Goal: Task Accomplishment & Management: Complete application form

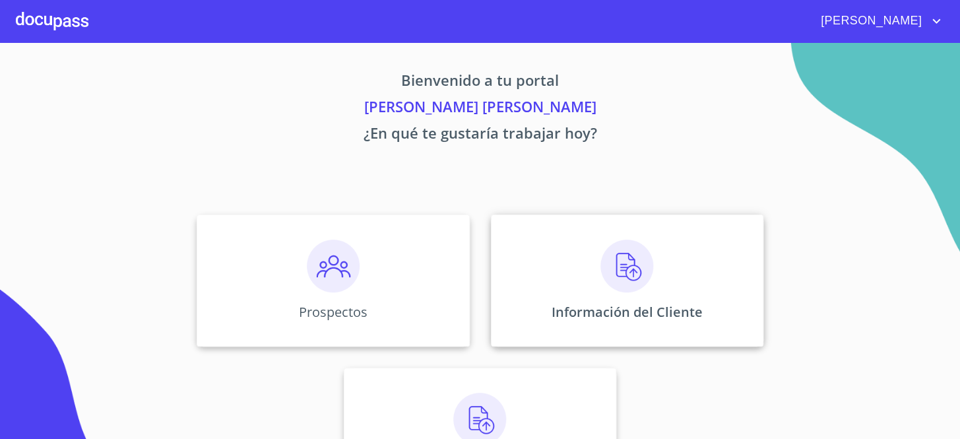
click at [671, 288] on div "Información del Cliente" at bounding box center [627, 280] width 273 height 132
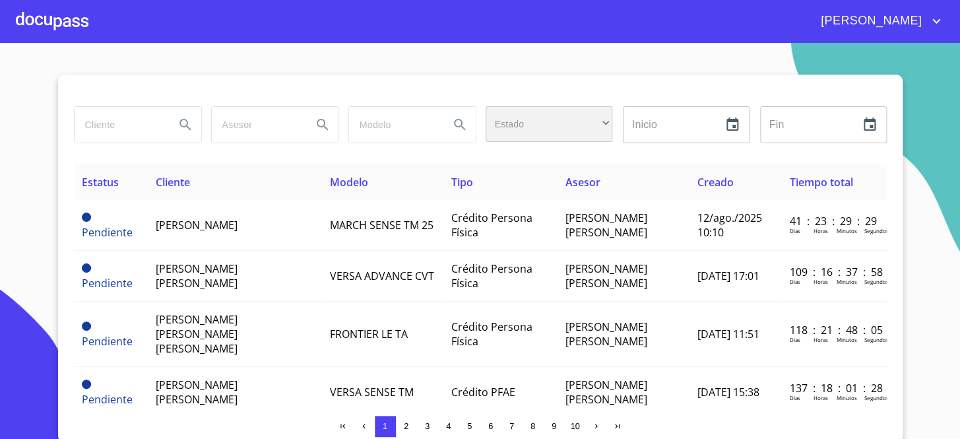
click at [537, 129] on div "​" at bounding box center [549, 124] width 127 height 36
click at [544, 179] on li "Terminado" at bounding box center [543, 181] width 127 height 24
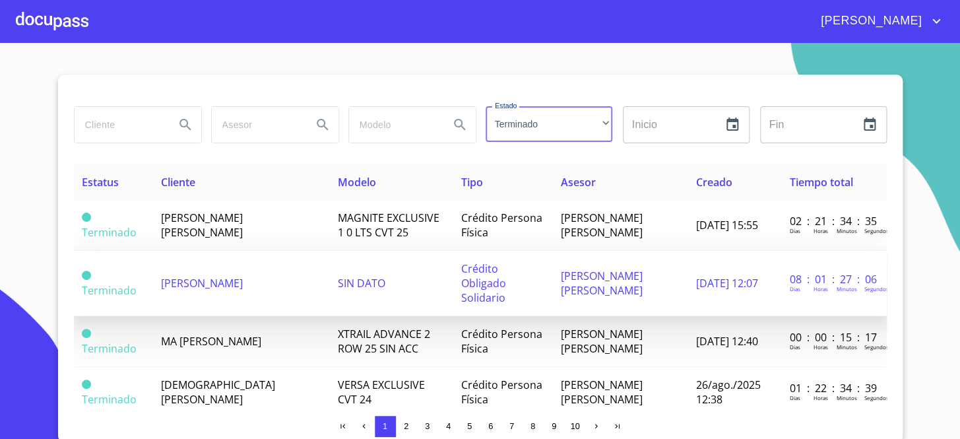
click at [267, 275] on td "[PERSON_NAME]" at bounding box center [240, 283] width 177 height 65
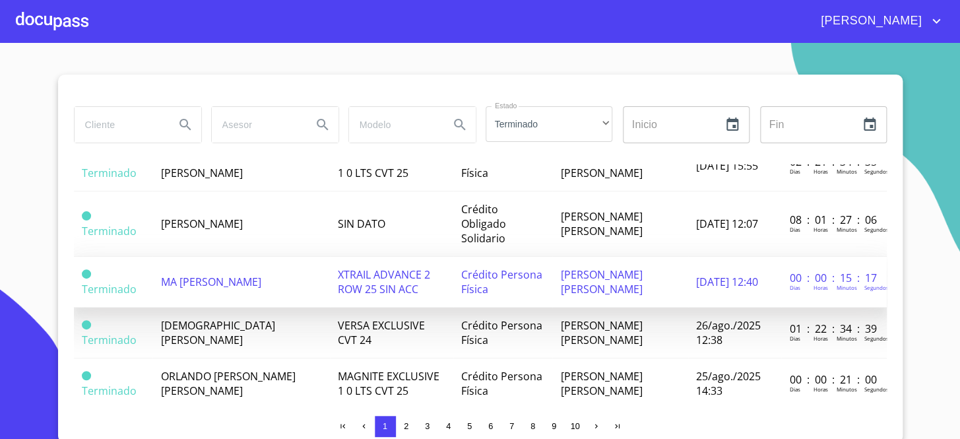
scroll to position [180, 0]
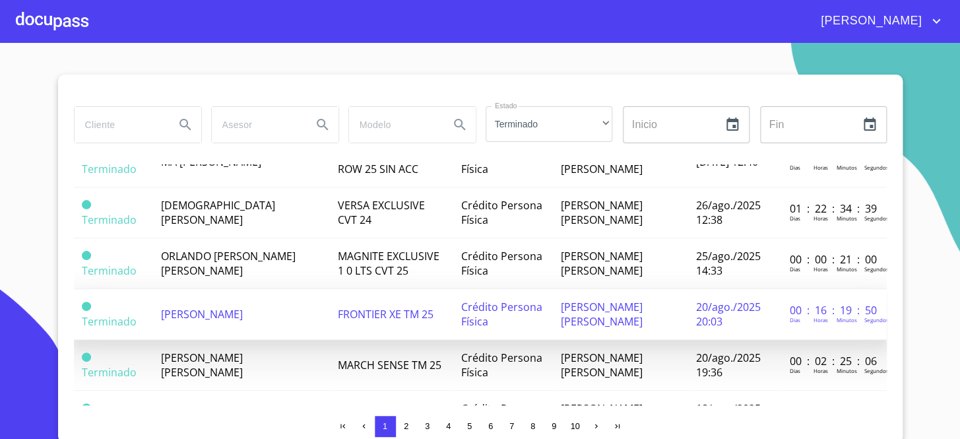
click at [330, 289] on td "FRONTIER XE TM 25" at bounding box center [391, 314] width 123 height 51
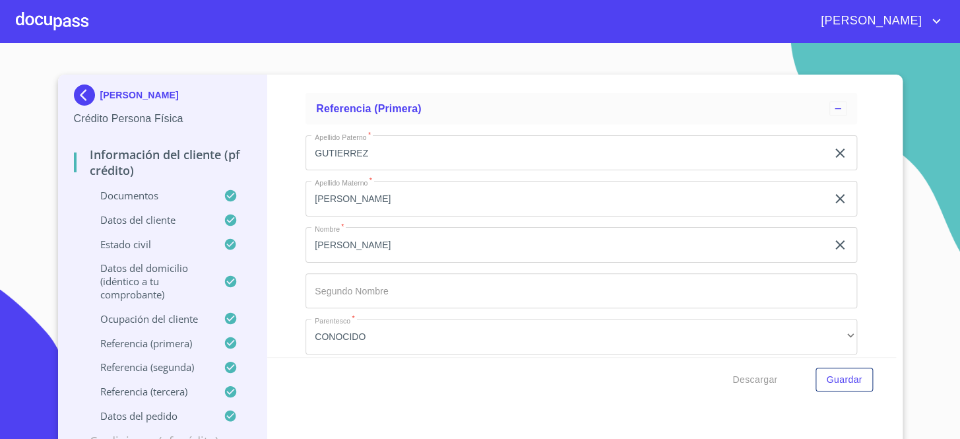
scroll to position [5492, 0]
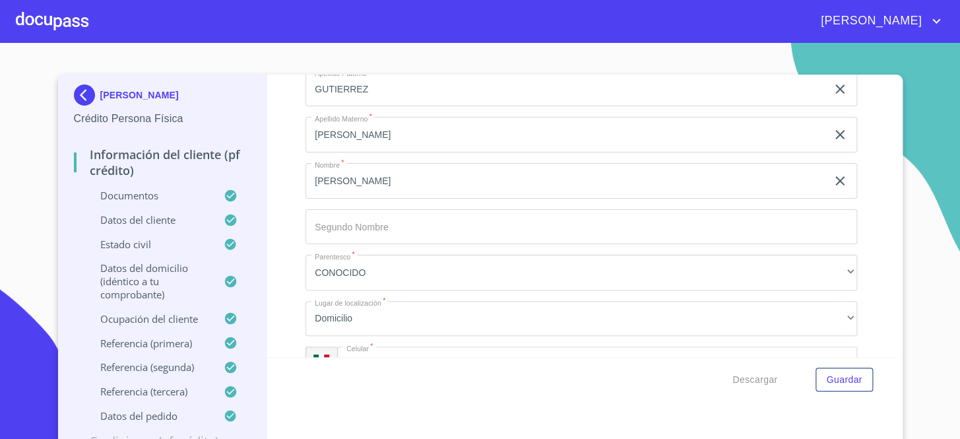
click at [912, 346] on section "[PERSON_NAME] Persona Física Información del cliente (PF crédito) Documentos Da…" at bounding box center [480, 241] width 960 height 396
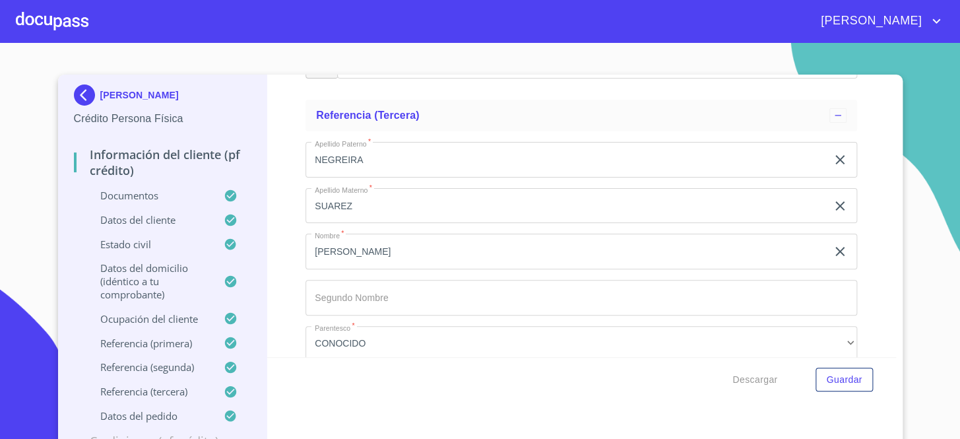
scroll to position [6140, 0]
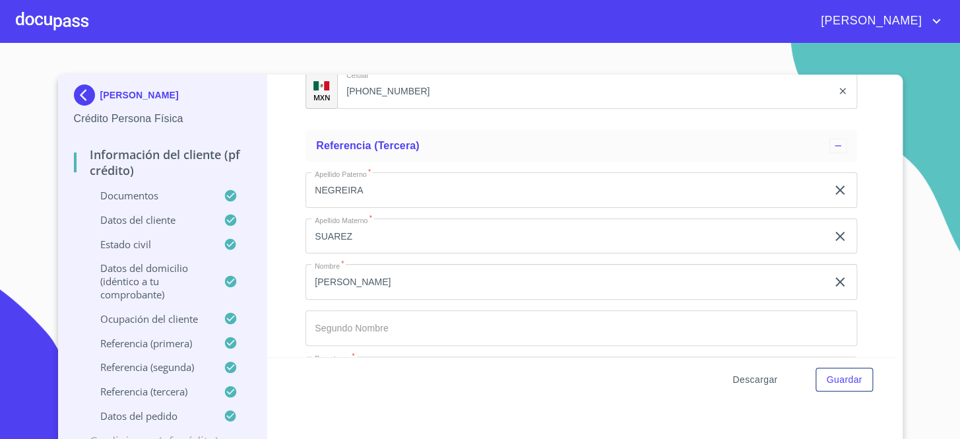
click at [740, 376] on span "Descargar" at bounding box center [755, 380] width 45 height 16
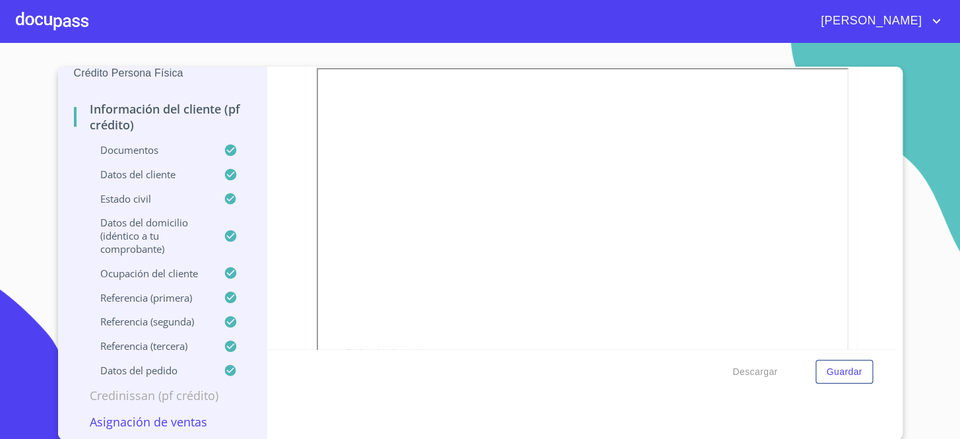
scroll to position [0, 0]
